Goal: Navigation & Orientation: Find specific page/section

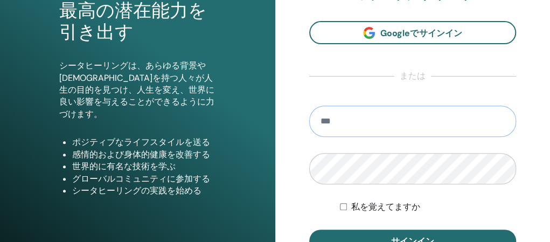
scroll to position [134, 0]
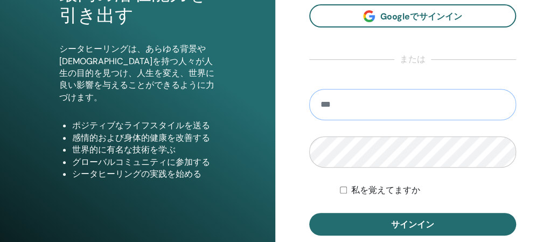
click at [348, 118] on input "email" at bounding box center [413, 104] width 208 height 31
type input "**********"
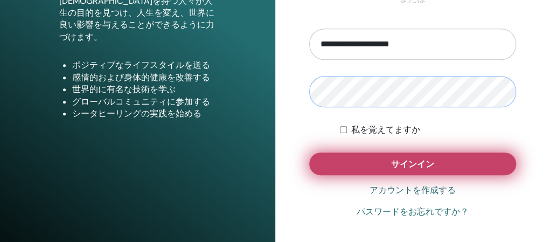
scroll to position [242, 0]
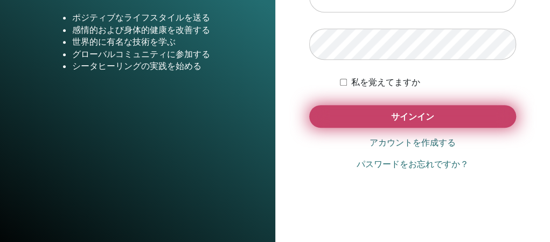
click at [366, 128] on button "サインイン" at bounding box center [413, 116] width 208 height 23
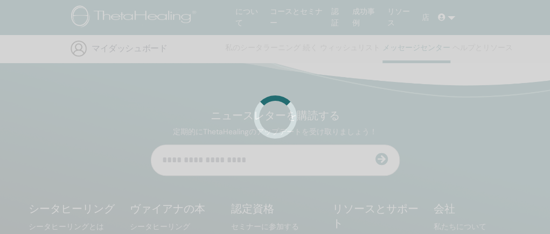
scroll to position [128, 0]
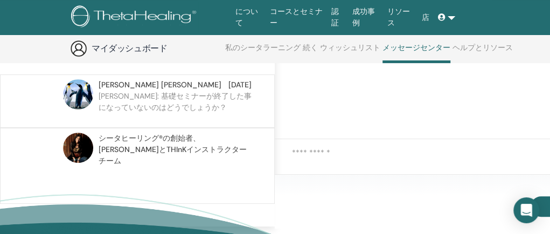
click at [177, 107] on font "KIYOMI: 基礎セミナーが終了した事になっていないのはどうでしょうか？" at bounding box center [175, 101] width 153 height 21
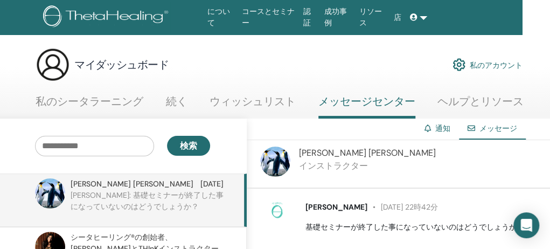
scroll to position [0, 13]
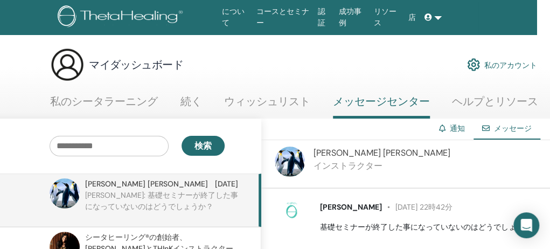
click at [129, 97] on font "私のシータラーニング" at bounding box center [104, 101] width 108 height 14
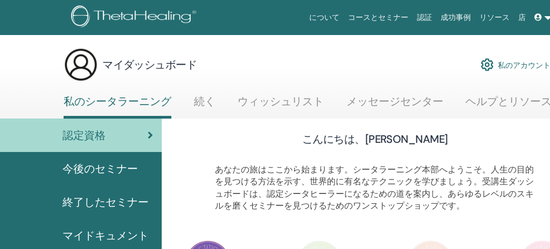
scroll to position [54, 0]
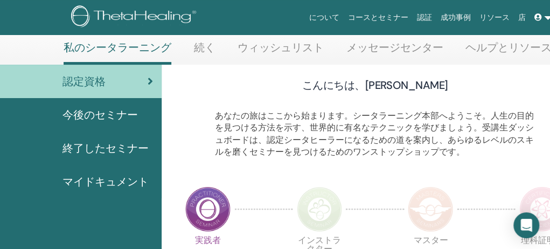
click at [95, 144] on font "終了したセミナー" at bounding box center [106, 148] width 86 height 14
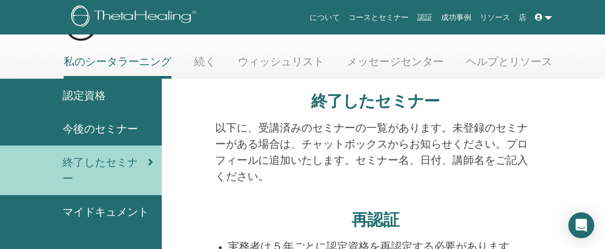
scroll to position [54, 0]
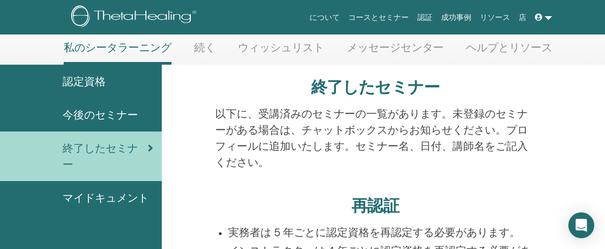
click at [106, 115] on font "今後のセミナー" at bounding box center [100, 115] width 75 height 14
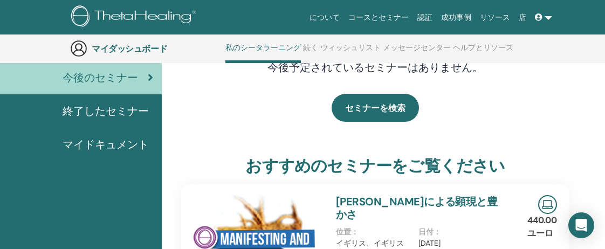
scroll to position [136, 0]
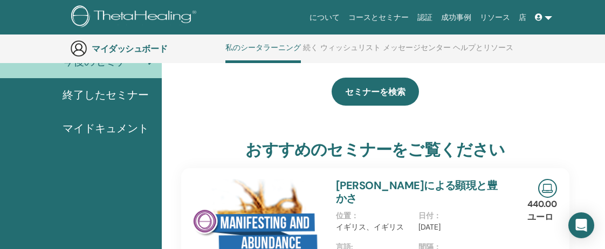
click at [99, 99] on font "終了したセミナー" at bounding box center [106, 95] width 86 height 14
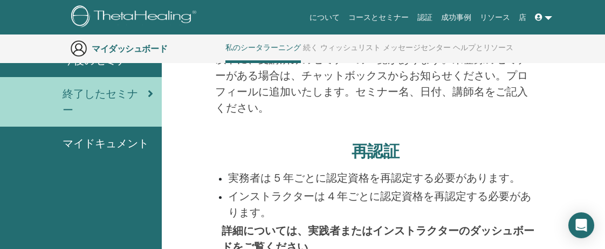
scroll to position [136, 0]
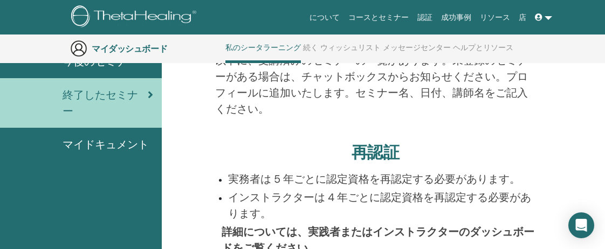
click at [93, 148] on font "マイドキュメント" at bounding box center [106, 144] width 86 height 14
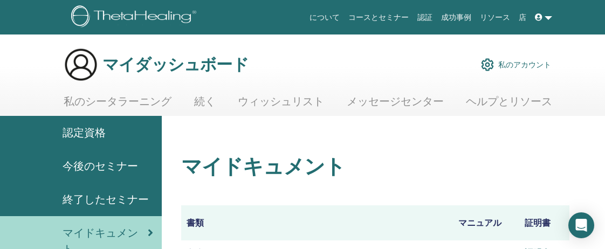
click at [96, 196] on font "終了したセミナー" at bounding box center [106, 199] width 86 height 14
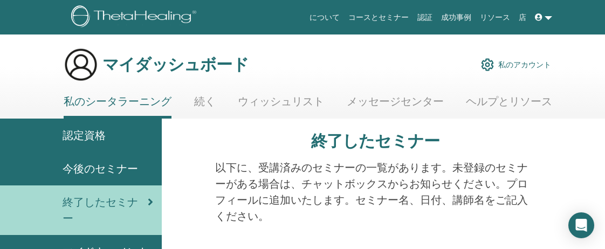
click at [105, 168] on font "今後のセミナー" at bounding box center [100, 169] width 75 height 14
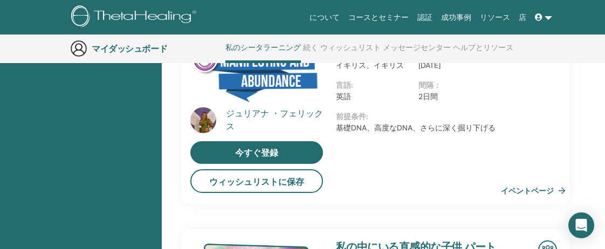
scroll to position [244, 0]
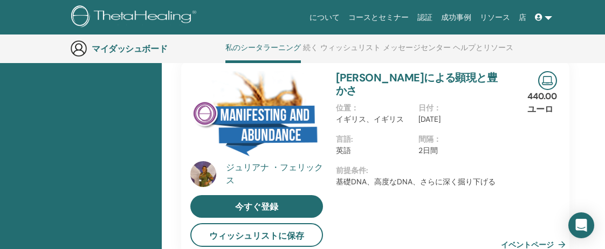
click at [113, 47] on font "マイダッシュボード" at bounding box center [129, 48] width 75 height 11
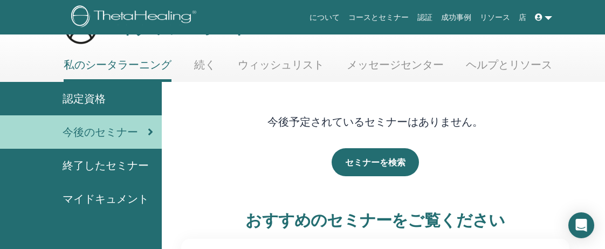
scroll to position [54, 0]
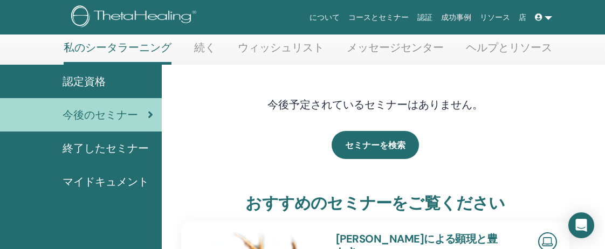
click at [82, 178] on font "マイドキュメント" at bounding box center [106, 182] width 86 height 14
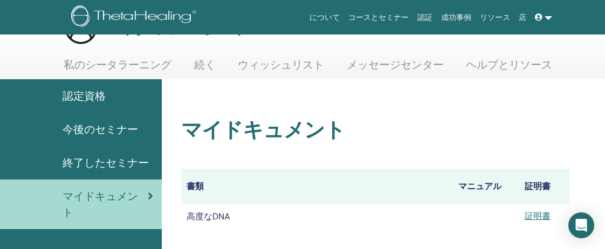
scroll to position [54, 0]
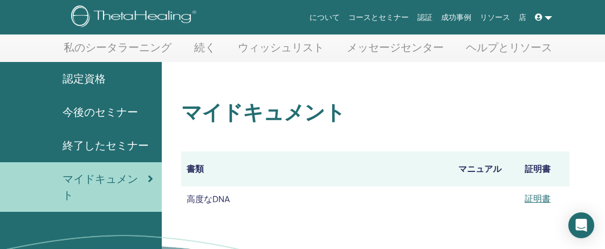
click at [95, 113] on font "今後のセミナー" at bounding box center [100, 112] width 75 height 14
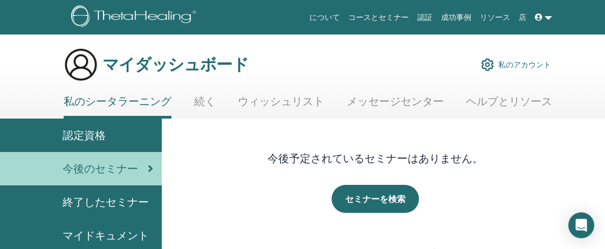
click at [116, 201] on font "終了したセミナー" at bounding box center [106, 202] width 86 height 14
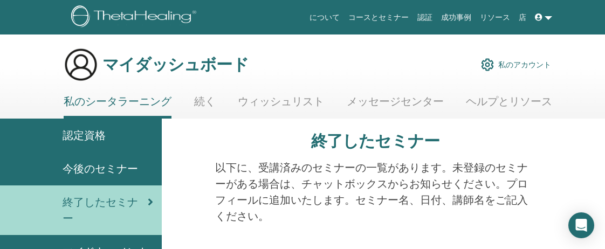
click at [203, 102] on font "続く" at bounding box center [205, 101] width 22 height 14
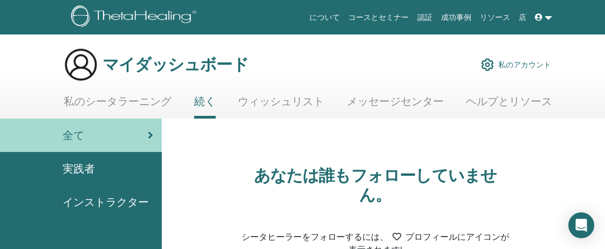
click at [386, 102] on font "メッセージセンター" at bounding box center [395, 101] width 97 height 14
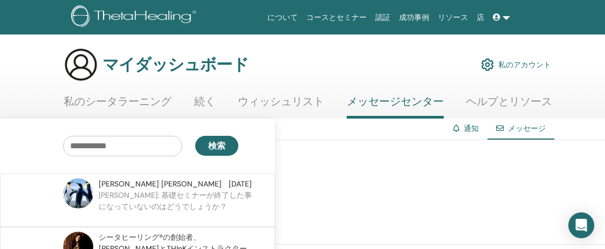
click at [170, 23] on img at bounding box center [135, 17] width 129 height 24
